Goal: Information Seeking & Learning: Learn about a topic

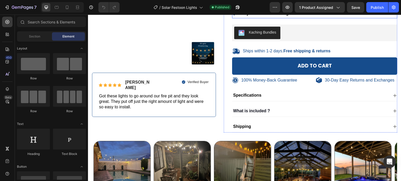
scroll to position [131, 0]
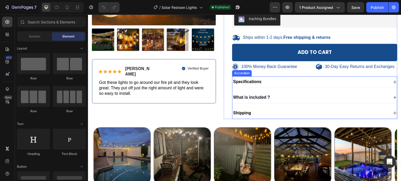
click at [266, 86] on div "Specifications" at bounding box center [310, 82] width 156 height 7
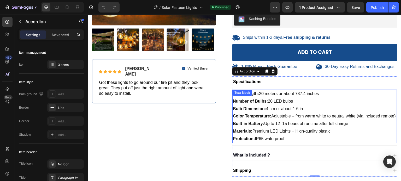
click at [290, 134] on span "Materials: Premium LED Lights + High-quality plastic" at bounding box center [282, 131] width 98 height 4
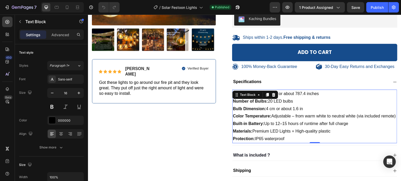
click at [292, 126] on span "Built-in Battery: Up to 12–15 hours of runtime after full charge" at bounding box center [290, 124] width 115 height 4
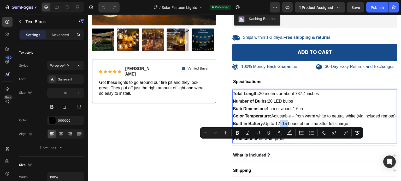
drag, startPoint x: 287, startPoint y: 144, endPoint x: 277, endPoint y: 144, distance: 10.5
click at [277, 126] on span "Built-in Battery: Up to 12–15 hours of runtime after full charge" at bounding box center [290, 124] width 115 height 4
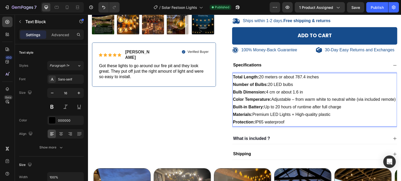
scroll to position [157, 0]
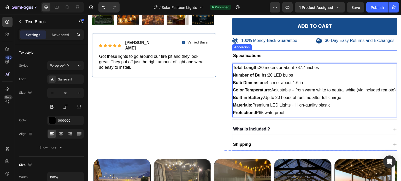
click at [272, 133] on div "What is included ?" at bounding box center [310, 129] width 156 height 7
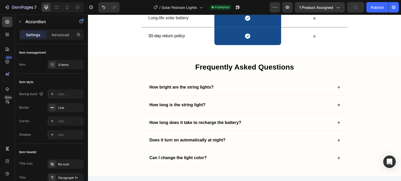
scroll to position [992, 0]
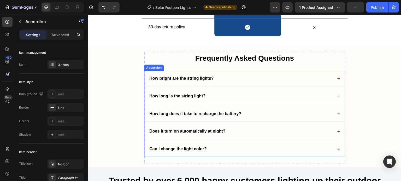
click at [223, 81] on div "How bright are the string lights?" at bounding box center [244, 78] width 201 height 15
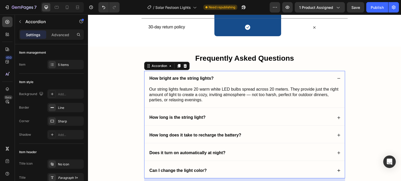
click at [231, 112] on div "How long is the string light?" at bounding box center [244, 117] width 201 height 15
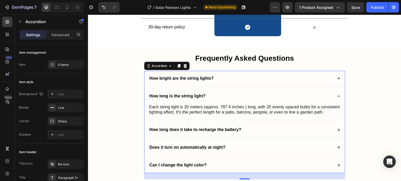
click at [250, 128] on div "How long does it take to recharge the battery?" at bounding box center [241, 130] width 184 height 7
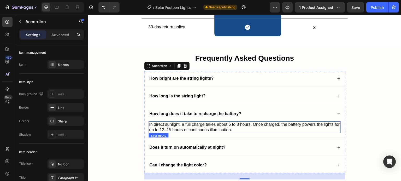
click at [169, 130] on span "In direct sunlight, a full charge takes about 6 to 8 hours. Once charged, the b…" at bounding box center [244, 127] width 191 height 10
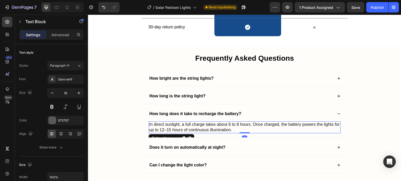
click at [169, 128] on span "In direct sunlight, a full charge takes about 6 to 8 hours. Once charged, the b…" at bounding box center [244, 127] width 191 height 10
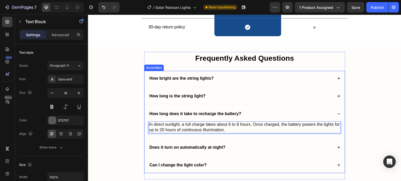
click at [237, 148] on div "Does it turn on automatically at night?" at bounding box center [241, 147] width 184 height 7
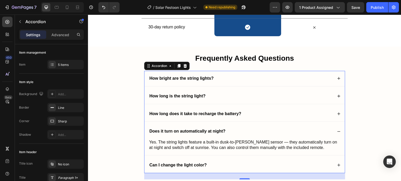
click at [249, 164] on div "Can I change the light color?" at bounding box center [241, 165] width 184 height 7
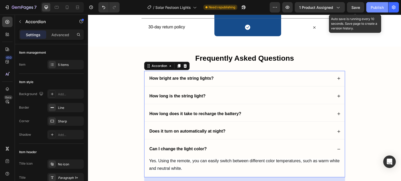
click at [362, 9] on button "Save" at bounding box center [355, 7] width 17 height 10
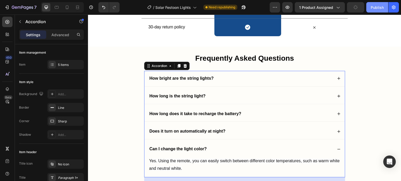
click at [379, 5] on div "Publish" at bounding box center [377, 7] width 13 height 5
click at [388, 7] on div at bounding box center [388, 7] width 0 height 10
click at [383, 7] on div "Publish" at bounding box center [377, 7] width 13 height 5
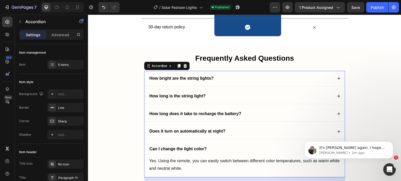
scroll to position [0, 0]
click at [386, 171] on icon "Open Intercom Messenger" at bounding box center [389, 169] width 9 height 9
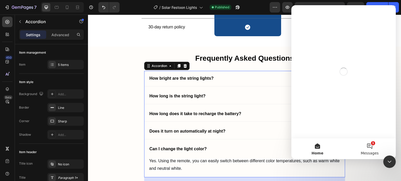
click at [375, 145] on button "1 Messages" at bounding box center [370, 149] width 52 height 21
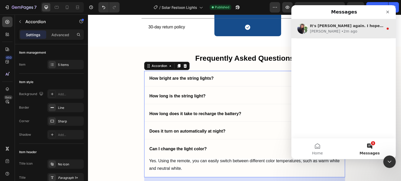
click at [354, 31] on div "[PERSON_NAME] • 2m ago" at bounding box center [347, 31] width 74 height 5
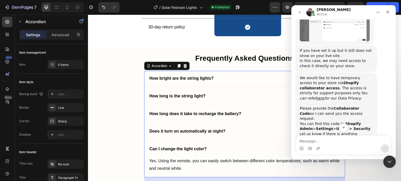
scroll to position [488, 0]
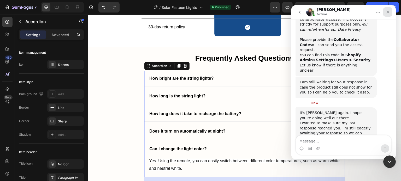
click at [391, 14] on div "Close" at bounding box center [387, 11] width 9 height 9
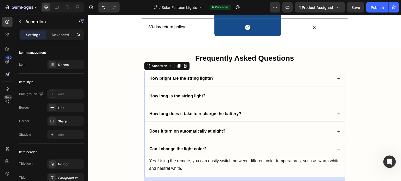
scroll to position [479, 0]
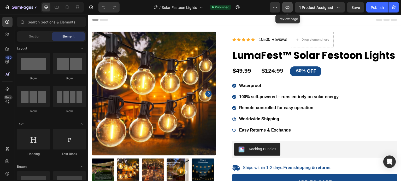
click at [290, 9] on icon "button" at bounding box center [287, 7] width 5 height 5
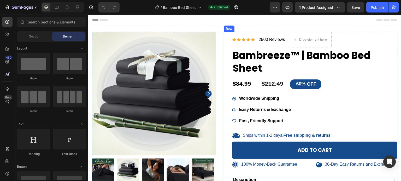
scroll to position [104, 0]
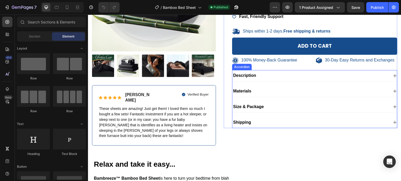
click at [251, 106] on p "Size & Package" at bounding box center [248, 106] width 31 height 5
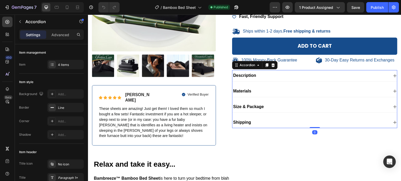
click at [276, 104] on div "Size & Package" at bounding box center [310, 107] width 156 height 7
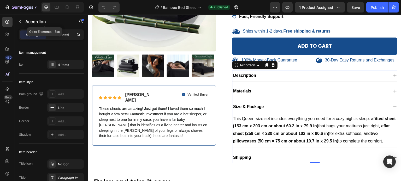
click at [24, 20] on div at bounding box center [20, 21] width 8 height 8
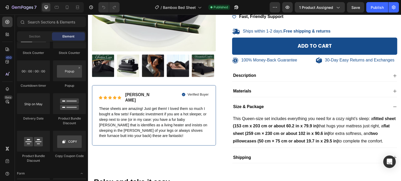
scroll to position [1175, 0]
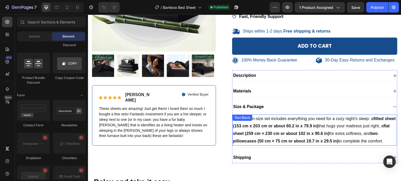
click at [304, 126] on strong "fitted sheet (153 cm x 203 cm or about 60.2 in x 79.9 in)" at bounding box center [314, 123] width 163 height 12
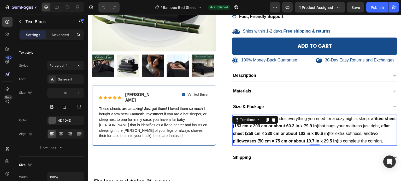
click at [304, 126] on strong "fitted sheet (153 cm x 203 cm or about 60.2 in x 79.9 in)" at bounding box center [314, 123] width 163 height 12
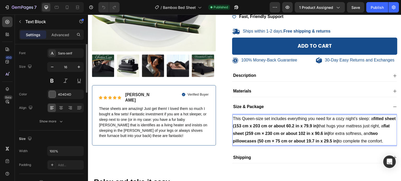
scroll to position [0, 0]
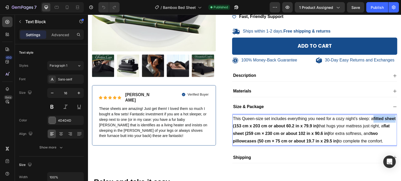
drag, startPoint x: 373, startPoint y: 117, endPoint x: 243, endPoint y: 127, distance: 130.7
click at [243, 127] on strong "fitted sheet (153 cm x 203 cm or about 60.2 in x 79.9 in)" at bounding box center [314, 123] width 163 height 12
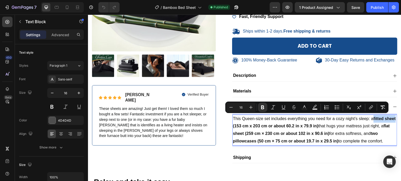
copy strong "fitted sheet"
click at [342, 133] on span "This Queen-size set includes everything you need for a cozy night’s sleep: a fi…" at bounding box center [314, 130] width 163 height 27
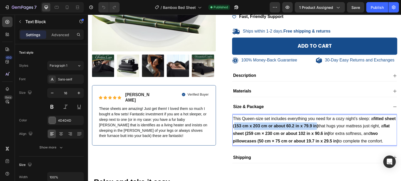
drag, startPoint x: 244, startPoint y: 125, endPoint x: 326, endPoint y: 126, distance: 81.7
click at [326, 126] on strong "fitted sheet (153 cm x 203 cm or about 60.2 in x 79.9 in)" at bounding box center [314, 123] width 163 height 12
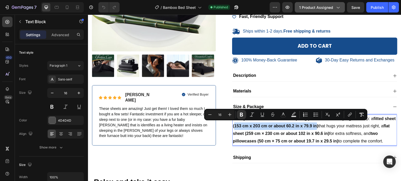
copy strong "153 cm x 203 cm or about 60.2 in x 79.9 in"
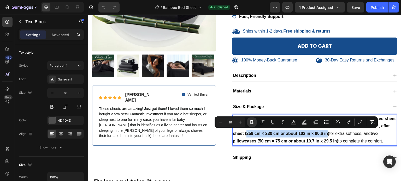
drag, startPoint x: 256, startPoint y: 132, endPoint x: 336, endPoint y: 134, distance: 79.9
click at [336, 134] on strong "flat sheet (259 cm × 230 cm or about 102 in x 90.6 in)" at bounding box center [311, 130] width 157 height 12
copy strong "259 cm × 230 cm or about 102 in x 90.6 in"
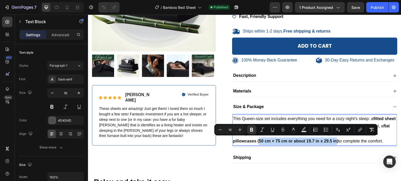
drag, startPoint x: 258, startPoint y: 140, endPoint x: 335, endPoint y: 142, distance: 77.1
click at [335, 142] on strong "two pillowcases (50 cm × 75 cm or about 19.7 in x 29.5 in)" at bounding box center [305, 138] width 145 height 12
copy strong "50 cm × 75 cm or about 19.7 in x 29.5 in"
click at [322, 117] on span "This Queen-size set includes everything you need for a cozy night’s sleep: a fi…" at bounding box center [314, 130] width 163 height 27
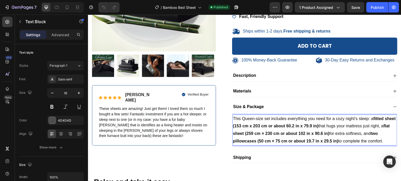
click at [355, 129] on p "This Queen-size set includes everything you need for a cozy night’s sleep: a fi…" at bounding box center [315, 130] width 164 height 30
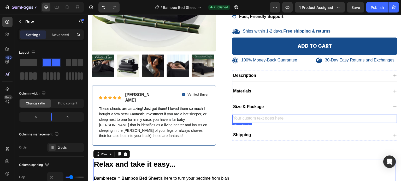
click at [249, 117] on div "Rich Text Editor. Editing area: main" at bounding box center [314, 119] width 165 height 9
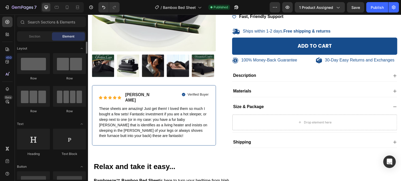
scroll to position [78, 0]
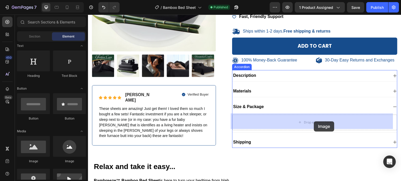
drag, startPoint x: 130, startPoint y: 160, endPoint x: 314, endPoint y: 122, distance: 187.8
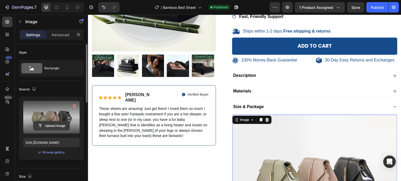
click at [56, 122] on input "file" at bounding box center [51, 126] width 36 height 9
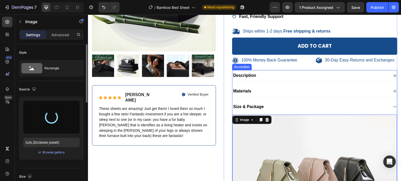
type input "https://cdn.shopify.com/s/files/1/0410/2160/4007/files/gempages_544109949421093…"
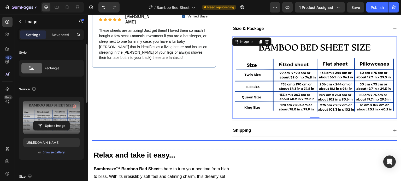
scroll to position [157, 0]
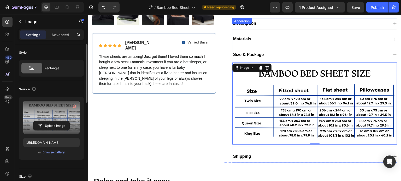
click at [253, 55] on p "Size & Package" at bounding box center [248, 54] width 31 height 5
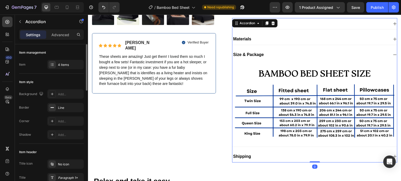
click at [253, 55] on p "Size & Package" at bounding box center [248, 54] width 31 height 5
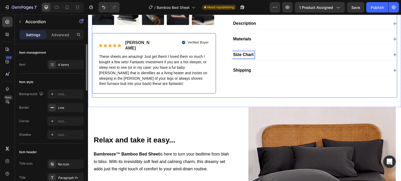
click at [182, 107] on div "Relax and take it easy... Heading Bambreeze™ Bamboo Bed Sheet is here to turn y…" at bounding box center [167, 181] width 148 height 148
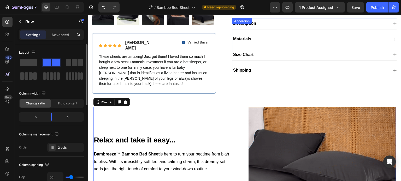
click at [316, 48] on div "Description Materials Size Chart Shipping" at bounding box center [314, 47] width 165 height 58
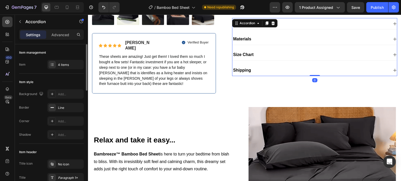
click at [313, 53] on div "Size Chart" at bounding box center [310, 54] width 156 height 7
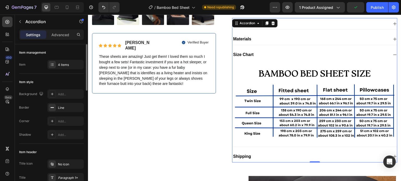
click at [313, 53] on div "Size Chart" at bounding box center [310, 54] width 156 height 7
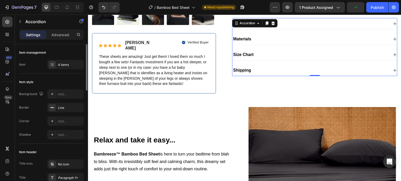
click at [313, 53] on div "Size Chart" at bounding box center [310, 54] width 156 height 7
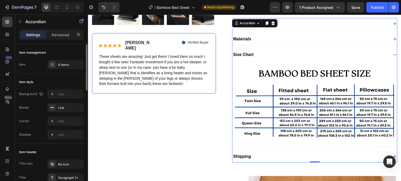
click at [308, 54] on div "Size Chart" at bounding box center [310, 54] width 156 height 7
